Goal: Task Accomplishment & Management: Manage account settings

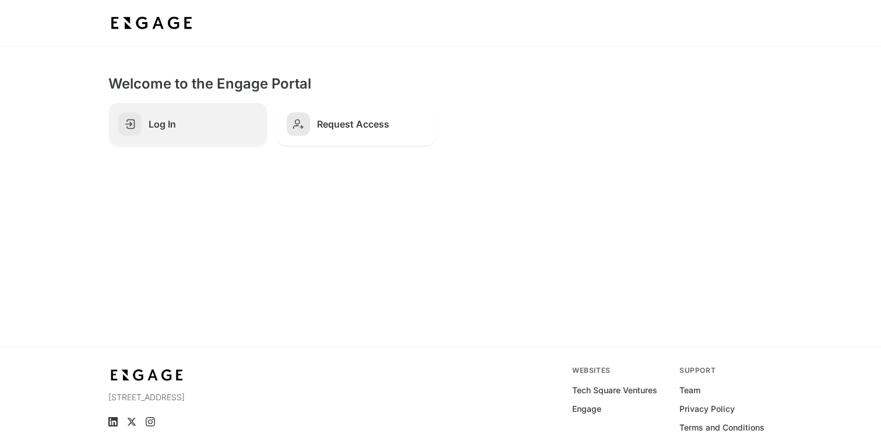
click at [213, 125] on h2 "Log In" at bounding box center [203, 124] width 109 height 12
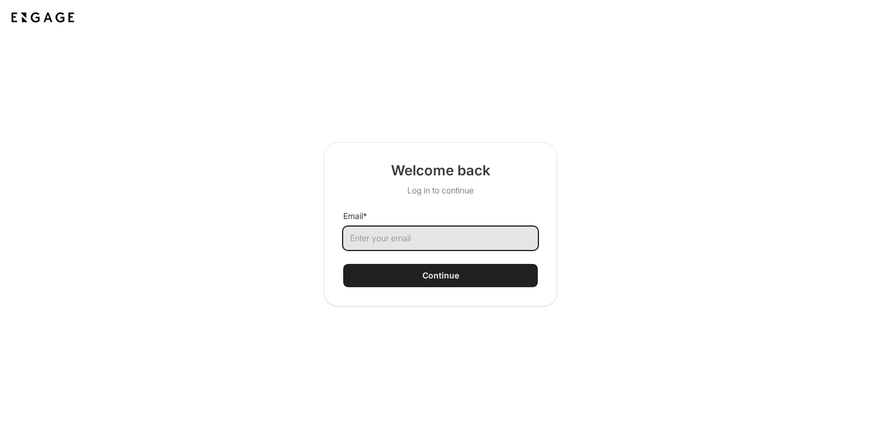
click at [408, 243] on input "Email *" at bounding box center [440, 238] width 195 height 23
type input "gareth.sudul@ditto.com"
click at [343, 264] on button "Continue" at bounding box center [440, 275] width 195 height 23
